Goal: Entertainment & Leisure: Consume media (video, audio)

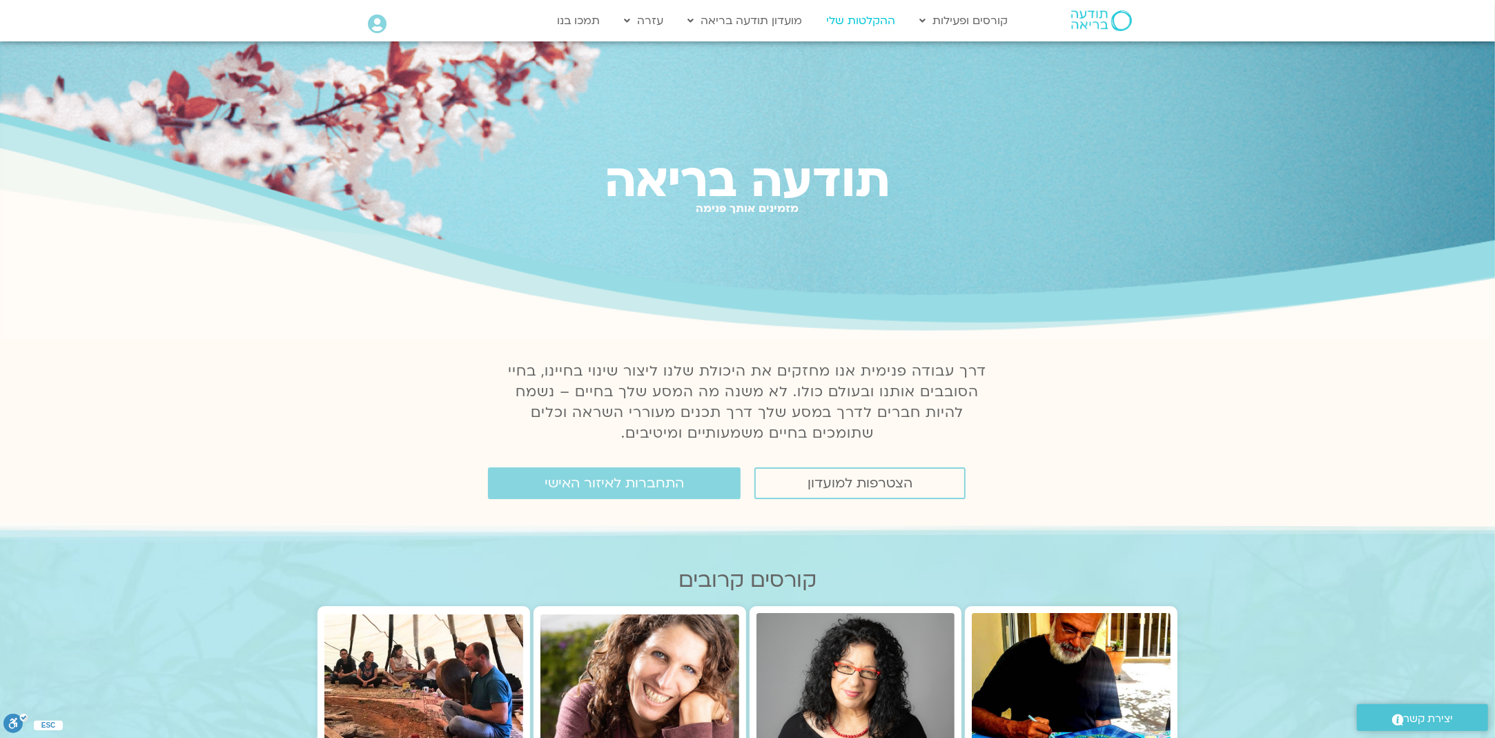
click at [867, 17] on link "ההקלטות שלי" at bounding box center [860, 21] width 83 height 26
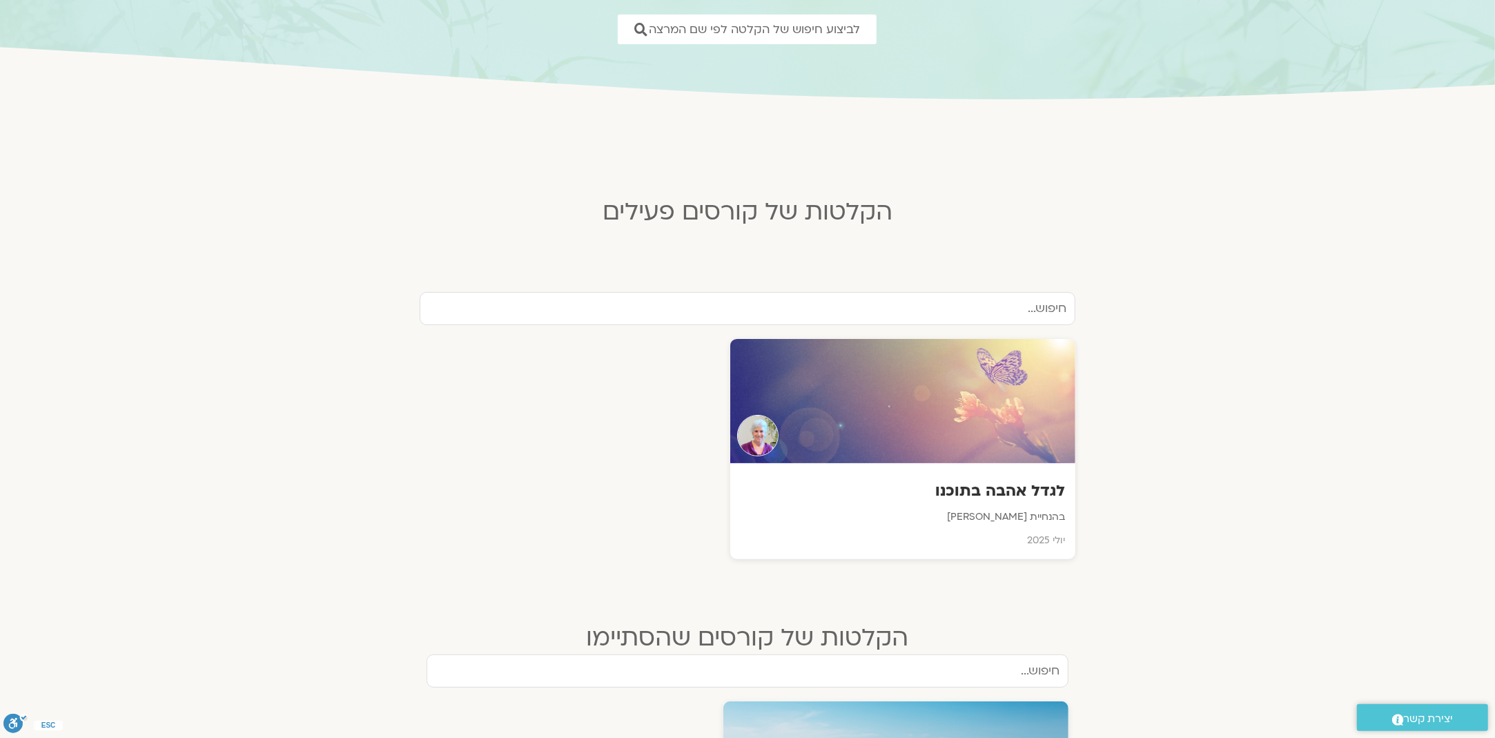
scroll to position [207, 0]
click at [1025, 476] on div "לגדל אהבה בתוכנו בהנחיית סנדיה בר קמה יולי 2025" at bounding box center [903, 510] width 348 height 97
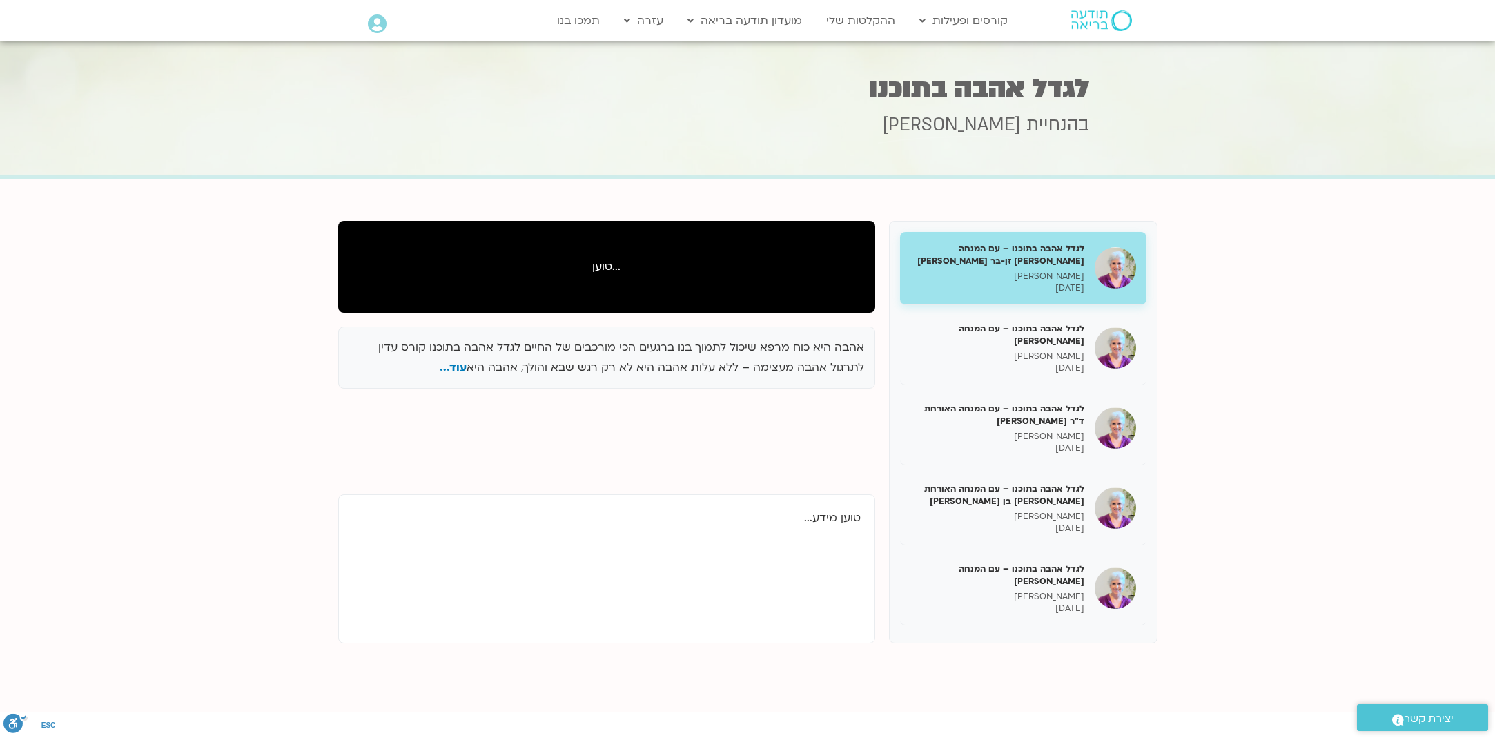
click at [992, 489] on h5 "לגדל אהבה בתוכנו – עם המנחה האורחת שאנייה כהן בן חיים" at bounding box center [997, 494] width 174 height 25
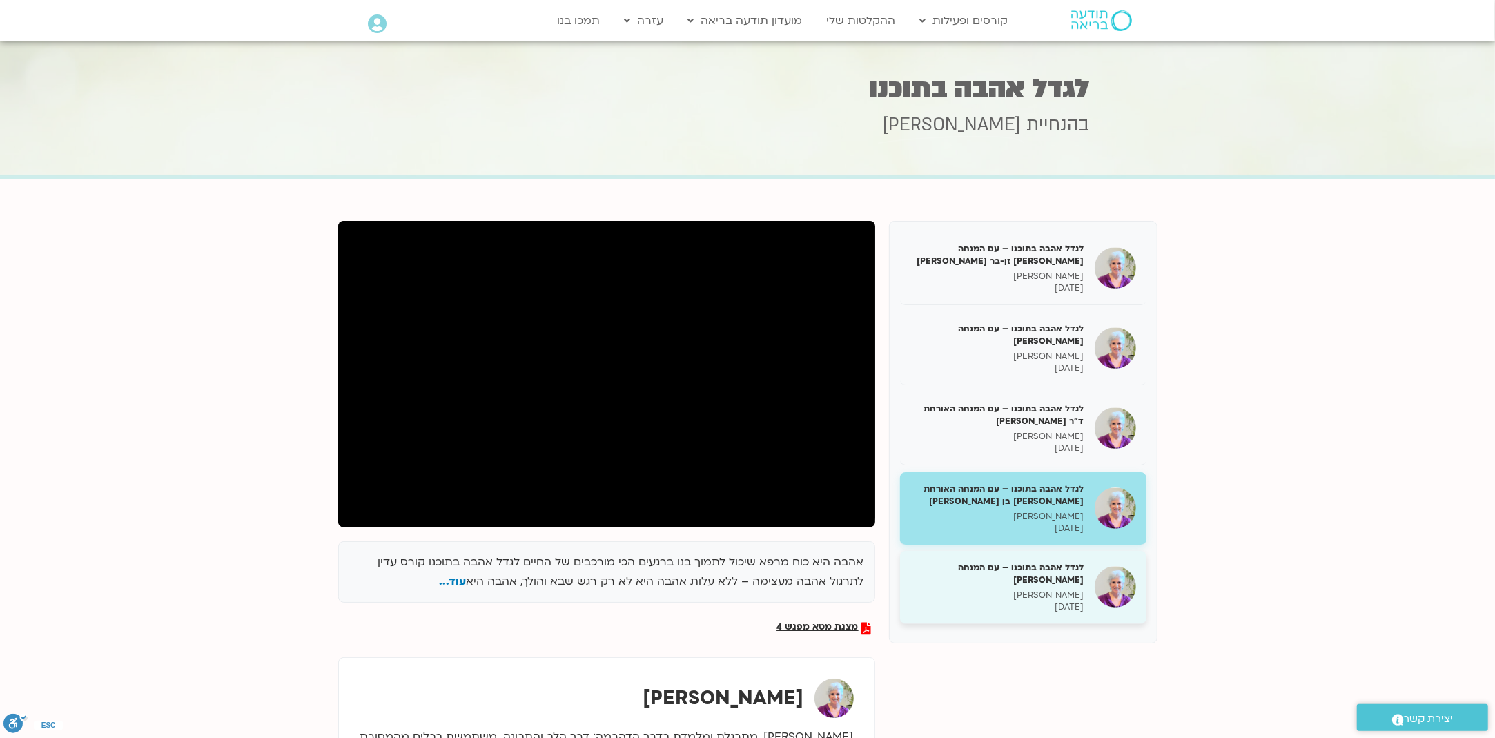
click at [1058, 572] on h5 "לגדל אהבה בתוכנו – עם המנחה [PERSON_NAME]" at bounding box center [997, 573] width 174 height 25
